Goal: Find specific fact: Find specific fact

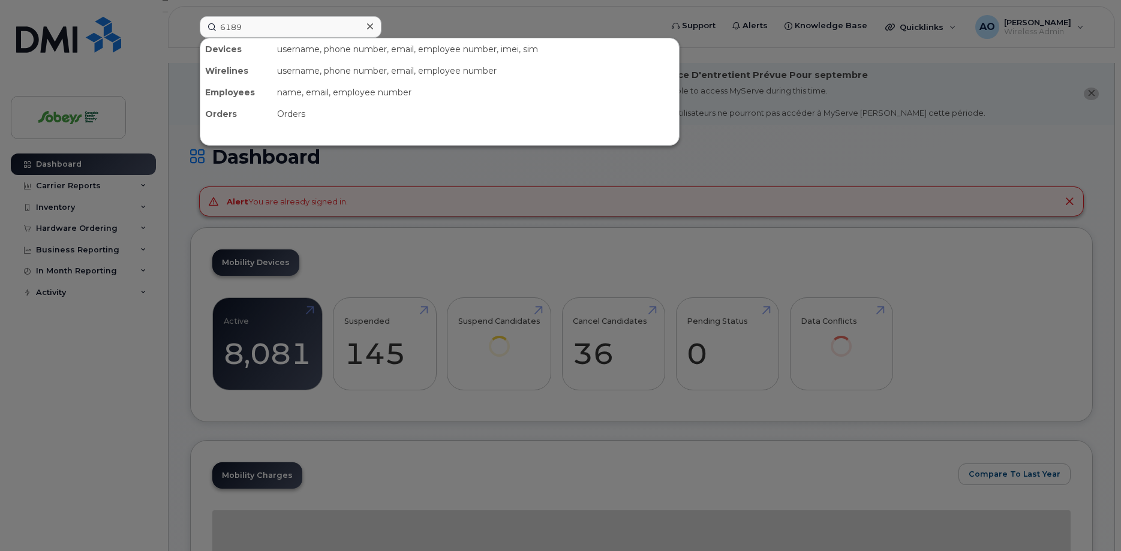
type input "6189"
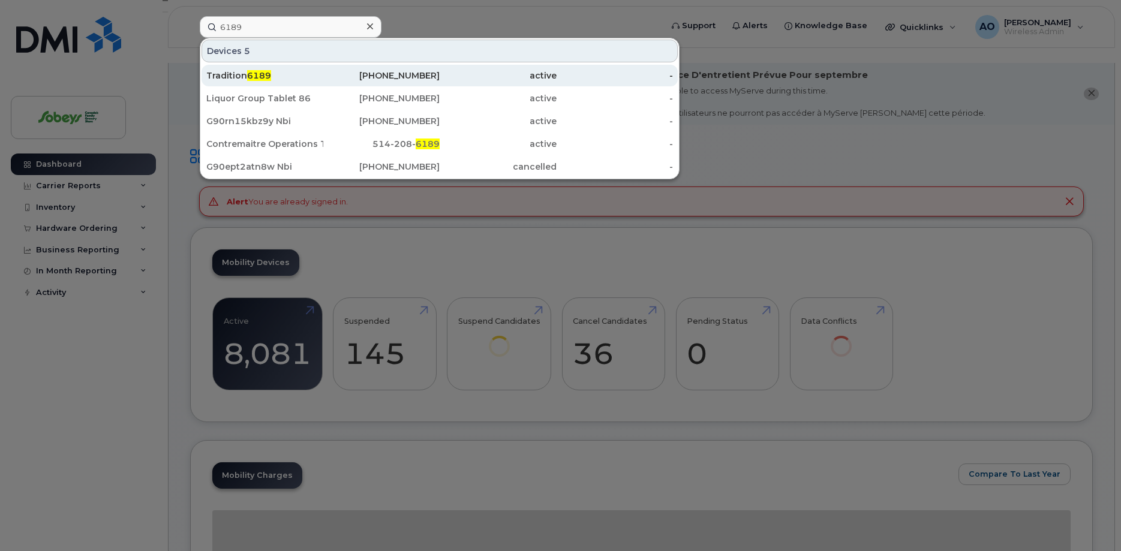
click at [263, 75] on span "6189" at bounding box center [259, 75] width 24 height 11
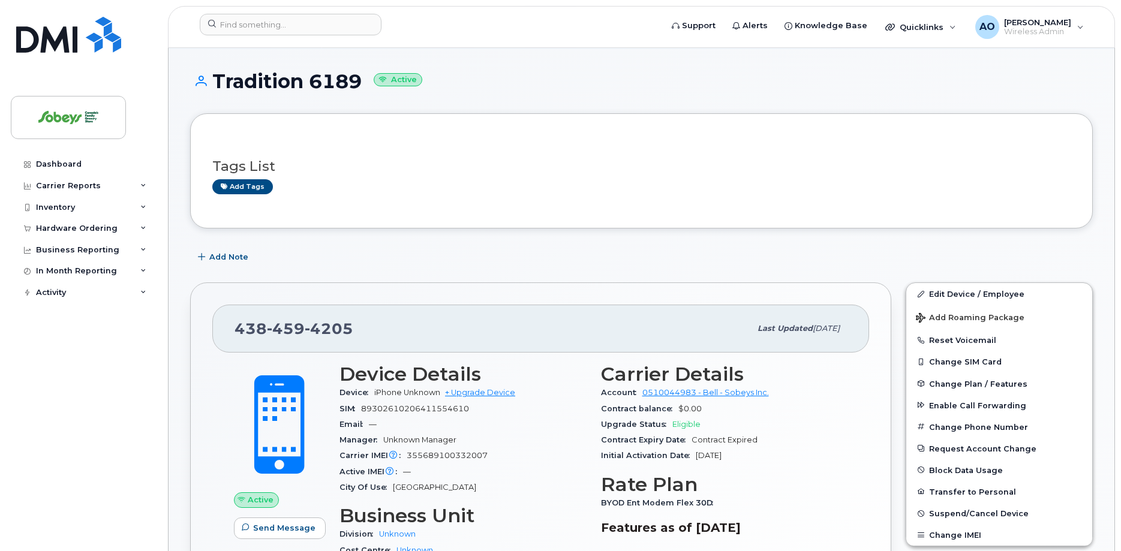
scroll to position [122, 0]
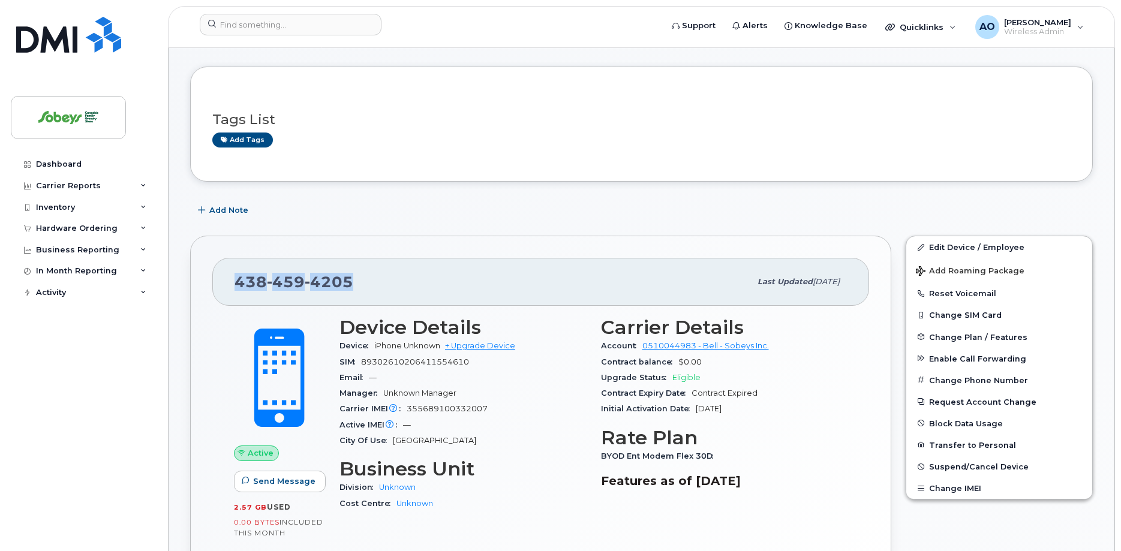
drag, startPoint x: 359, startPoint y: 269, endPoint x: 294, endPoint y: 249, distance: 67.9
click at [233, 266] on div "[PHONE_NUMBER] Last updated [DATE]" at bounding box center [540, 282] width 657 height 48
click at [420, 357] on span "89302610206411554610" at bounding box center [415, 361] width 108 height 9
copy div "89302610206411554610"
